Goal: Contribute content: Add original content to the website for others to see

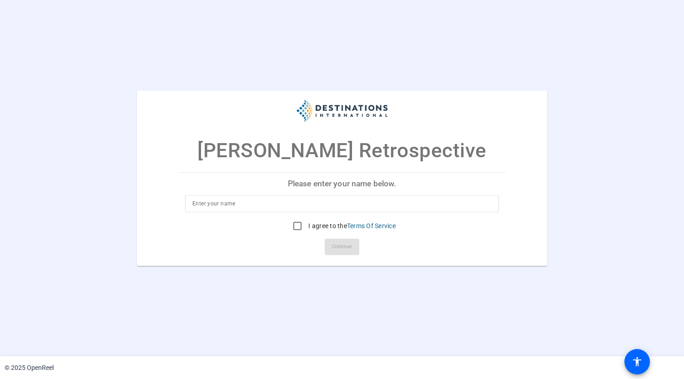
click at [244, 214] on div at bounding box center [342, 217] width 314 height 10
click at [245, 210] on div at bounding box center [341, 203] width 299 height 17
click at [240, 209] on div at bounding box center [341, 203] width 299 height 17
click at [237, 206] on input at bounding box center [341, 203] width 299 height 11
type input "[PERSON_NAME]"
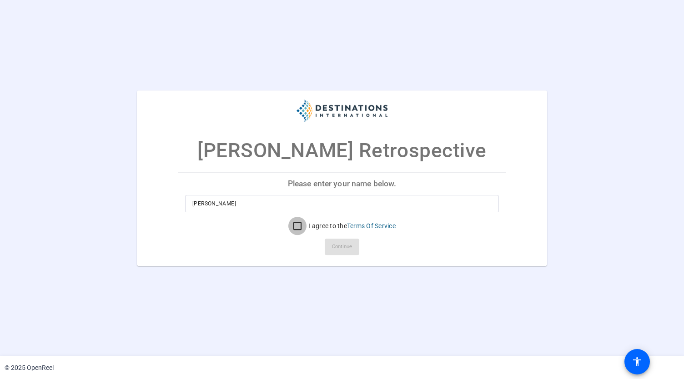
click at [296, 218] on input "I agree to the Terms Of Service" at bounding box center [297, 226] width 18 height 18
checkbox input "true"
click at [336, 239] on span at bounding box center [342, 247] width 35 height 22
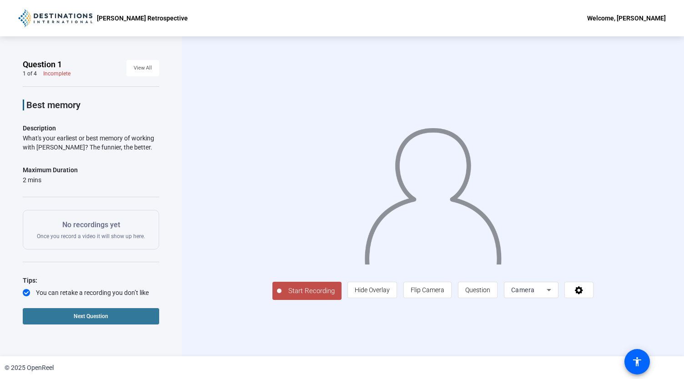
click at [92, 313] on span "Next Question" at bounding box center [91, 316] width 35 height 6
click at [117, 316] on span "Next Question" at bounding box center [128, 316] width 35 height 6
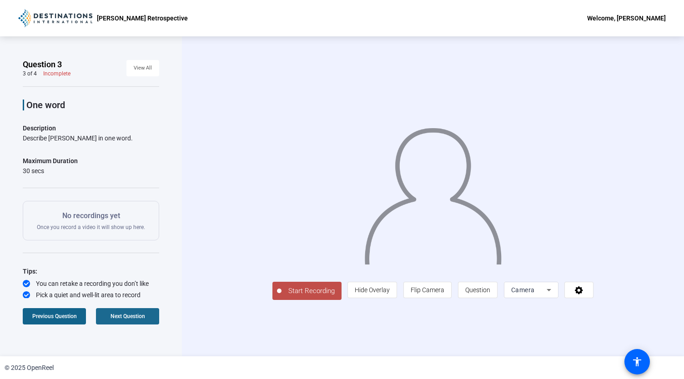
click at [117, 316] on span "Next Question" at bounding box center [128, 316] width 35 height 6
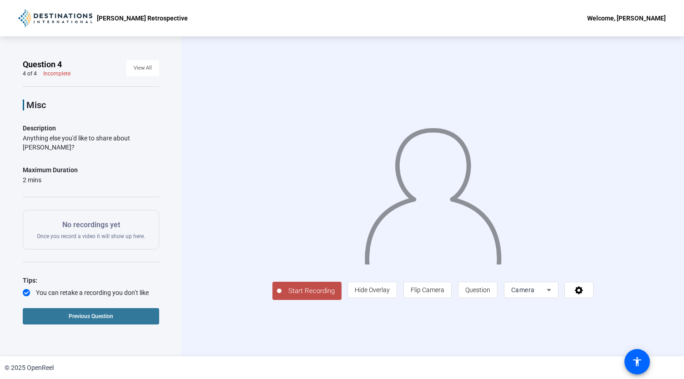
click at [70, 318] on span "Previous Question" at bounding box center [91, 316] width 45 height 6
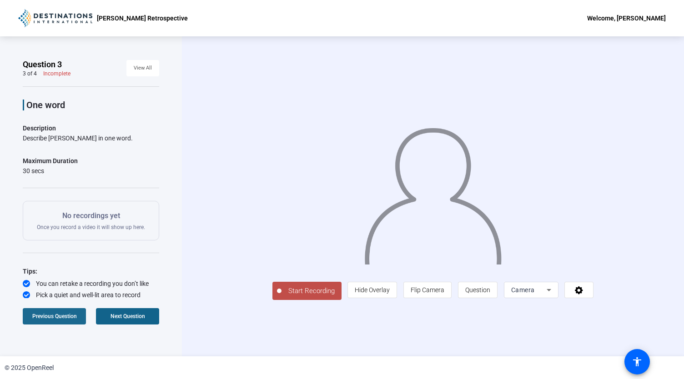
click at [74, 318] on span "Previous Question" at bounding box center [54, 316] width 45 height 6
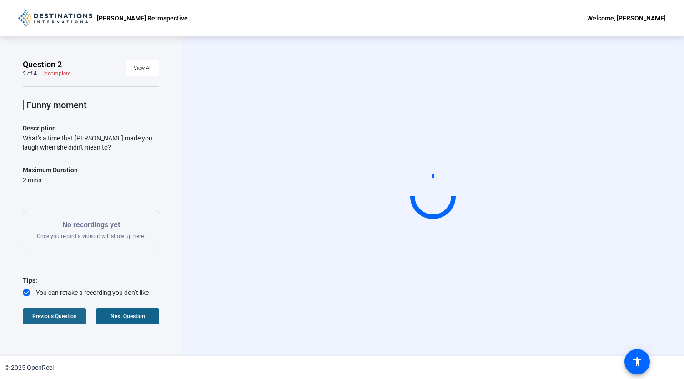
click at [69, 316] on span "Previous Question" at bounding box center [54, 316] width 45 height 6
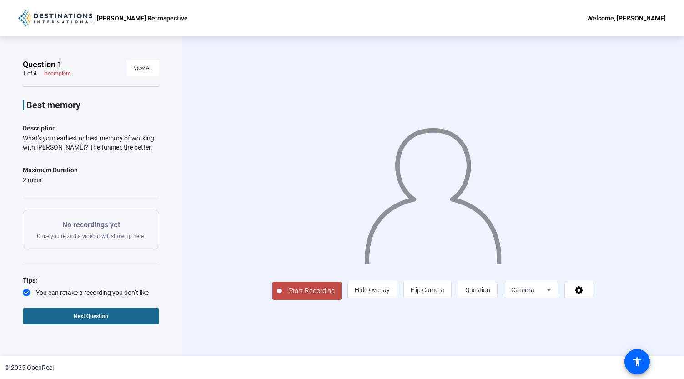
click at [76, 316] on span "Next Question" at bounding box center [91, 316] width 35 height 6
click at [113, 316] on span "Next Question" at bounding box center [128, 316] width 35 height 6
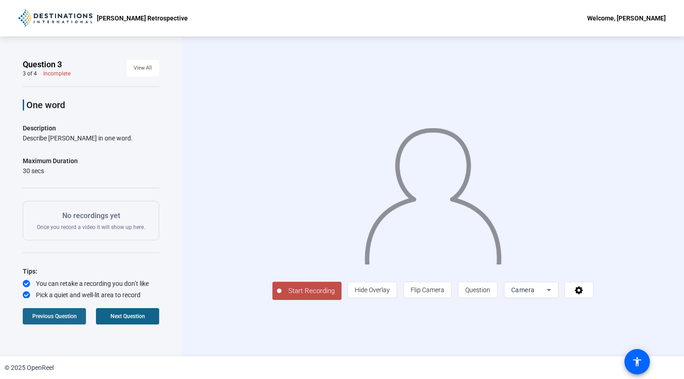
click at [69, 314] on span "Previous Question" at bounding box center [54, 316] width 45 height 6
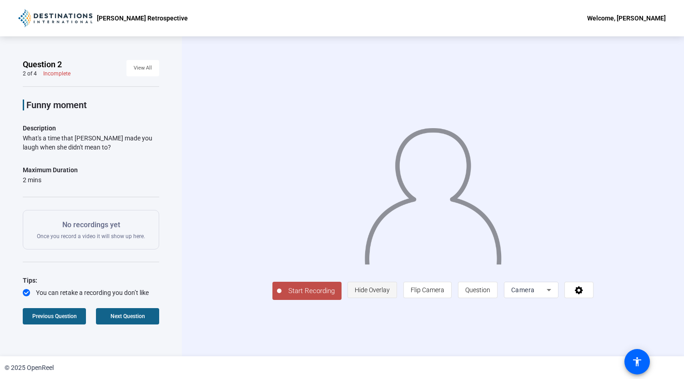
click at [390, 294] on span "Hide Overlay" at bounding box center [372, 290] width 35 height 7
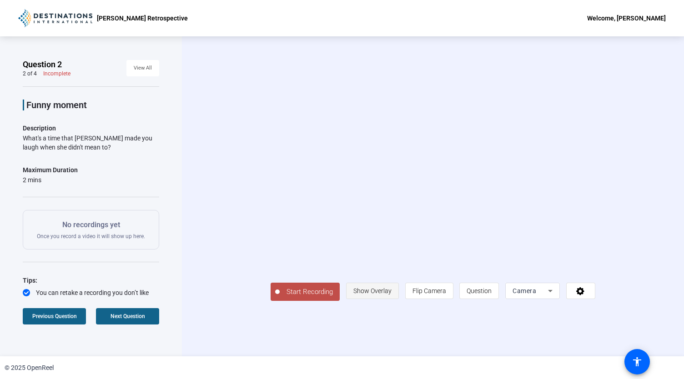
click at [392, 295] on span "Show Overlay" at bounding box center [373, 291] width 38 height 7
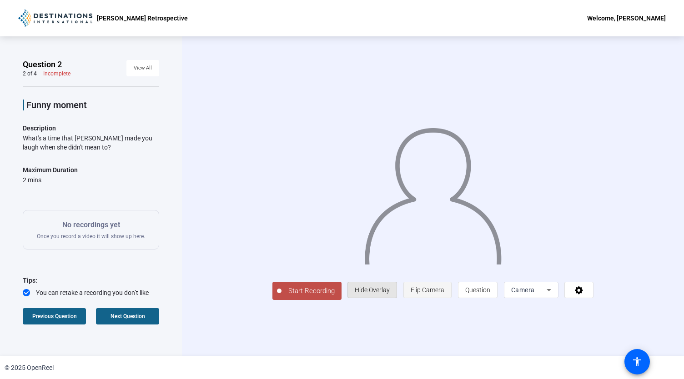
click at [445, 294] on span "Flip Camera" at bounding box center [428, 290] width 34 height 7
click at [490, 294] on span "Question" at bounding box center [477, 290] width 25 height 7
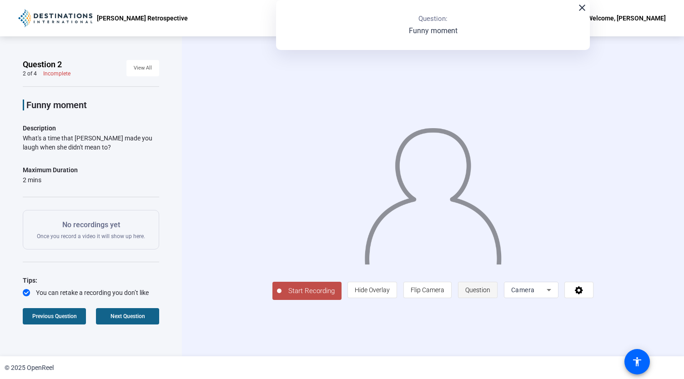
click at [490, 294] on span "Question" at bounding box center [477, 290] width 25 height 7
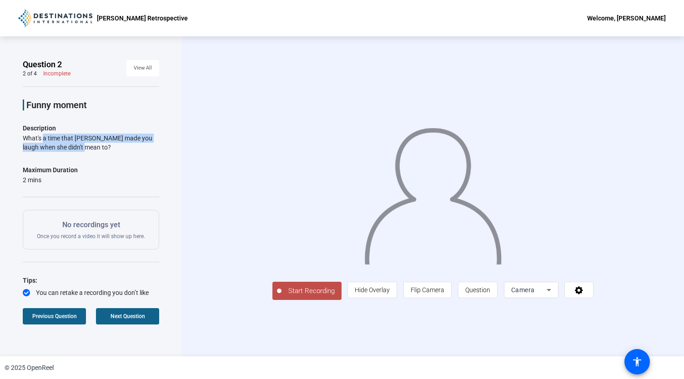
drag, startPoint x: 75, startPoint y: 148, endPoint x: 87, endPoint y: 148, distance: 11.8
click at [87, 148] on div "What's a time that [PERSON_NAME] made you laugh when she didn't mean to?" at bounding box center [91, 143] width 136 height 18
click at [60, 318] on span "Previous Question" at bounding box center [54, 316] width 45 height 6
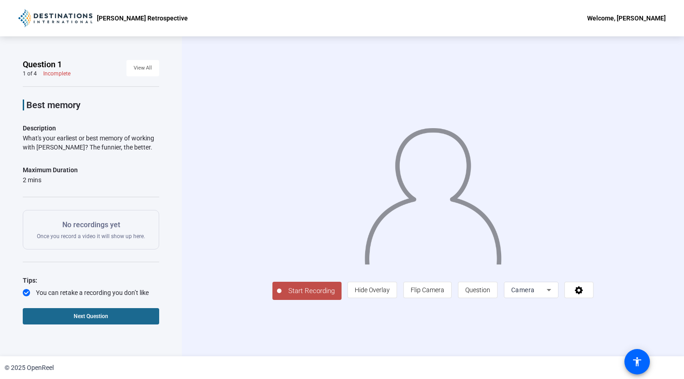
click at [86, 315] on span "Next Question" at bounding box center [91, 316] width 35 height 6
